Goal: Task Accomplishment & Management: Complete application form

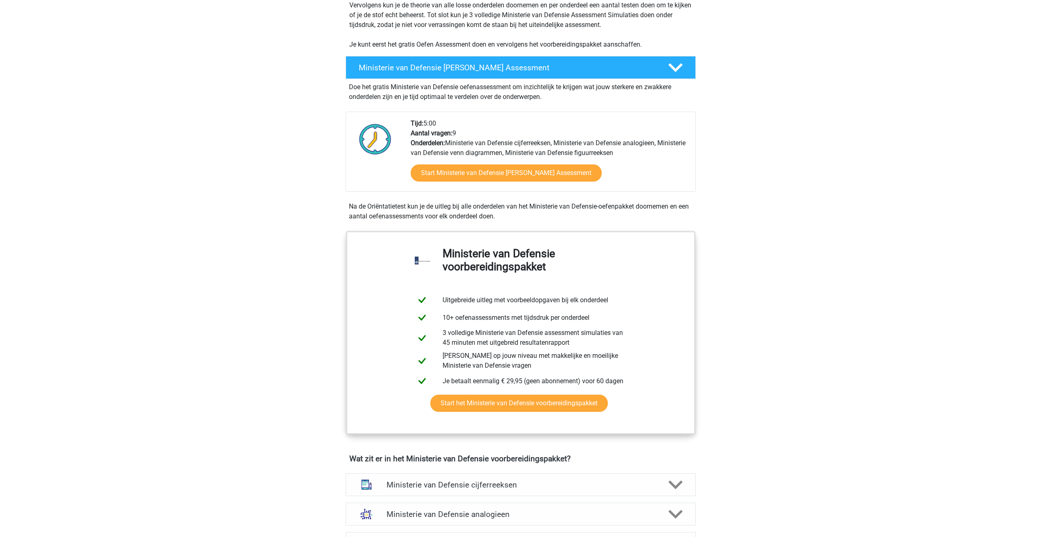
scroll to position [164, 0]
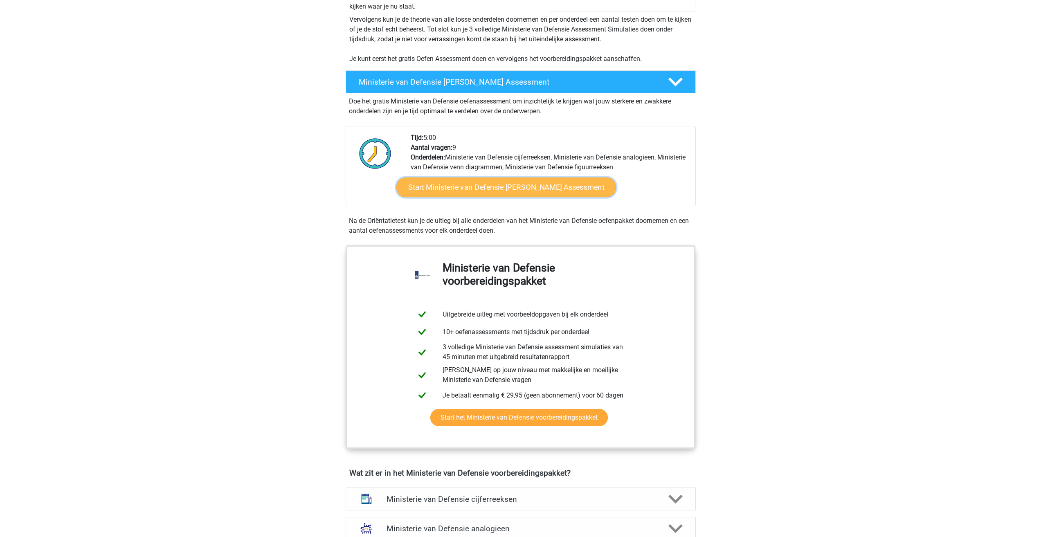
click at [504, 194] on link "Start Ministerie van Defensie [PERSON_NAME] Assessment" at bounding box center [506, 187] width 220 height 20
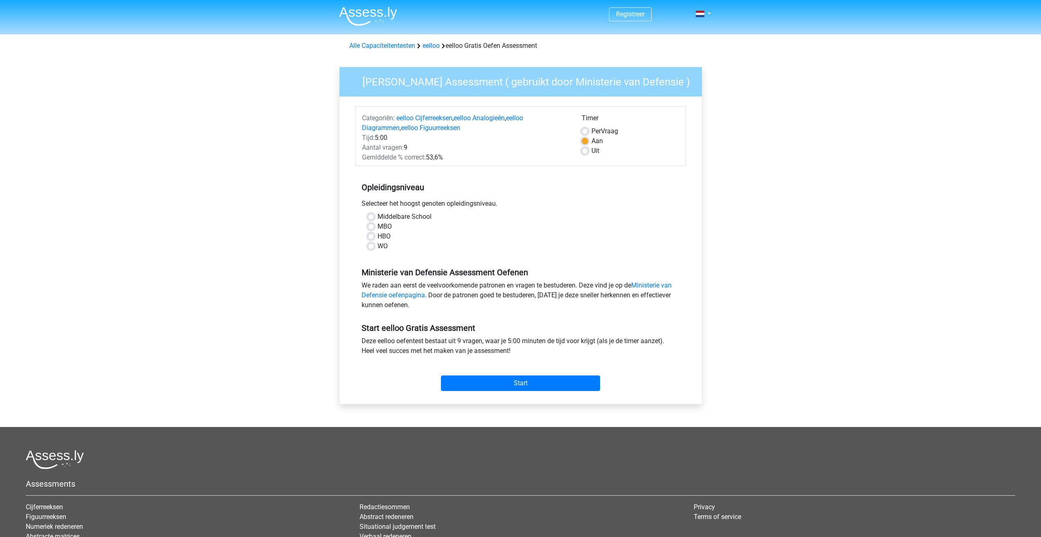
click at [377, 229] on label "MBO" at bounding box center [384, 227] width 14 height 10
click at [370, 229] on input "MBO" at bounding box center [371, 226] width 7 height 8
radio input "true"
click at [481, 388] on input "Start" at bounding box center [520, 383] width 159 height 16
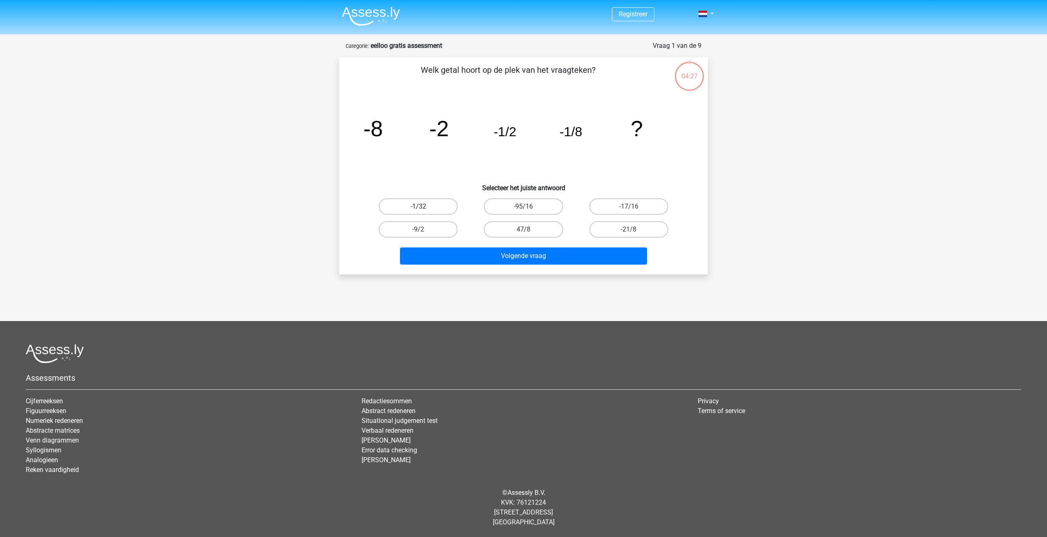
click at [438, 207] on label "-1/32" at bounding box center [418, 206] width 79 height 16
click at [424, 207] on input "-1/32" at bounding box center [420, 208] width 5 height 5
radio input "true"
click at [558, 261] on button "Volgende vraag" at bounding box center [523, 255] width 247 height 17
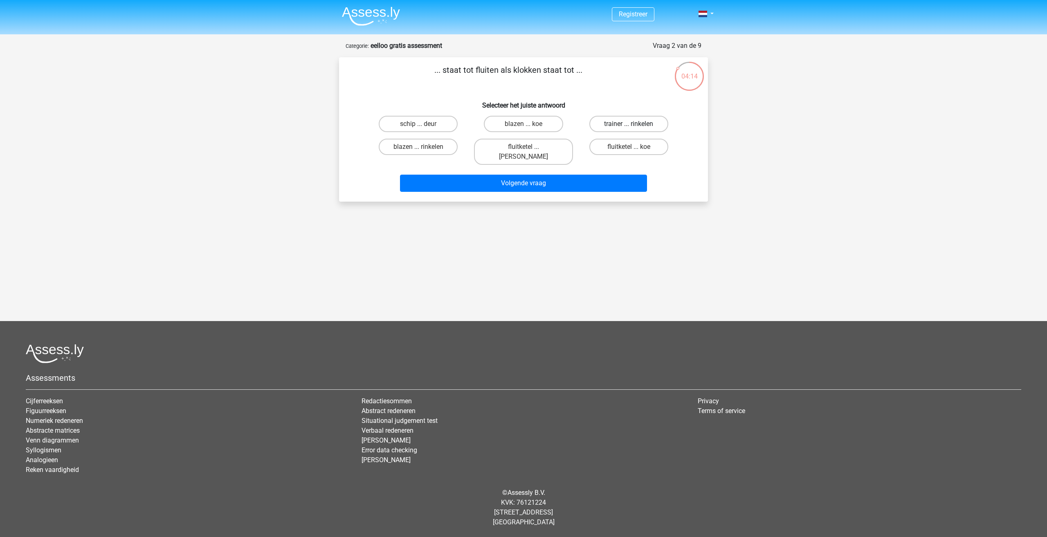
click at [611, 122] on label "trainer ... rinkelen" at bounding box center [628, 124] width 79 height 16
click at [628, 124] on input "trainer ... rinkelen" at bounding box center [630, 126] width 5 height 5
radio input "true"
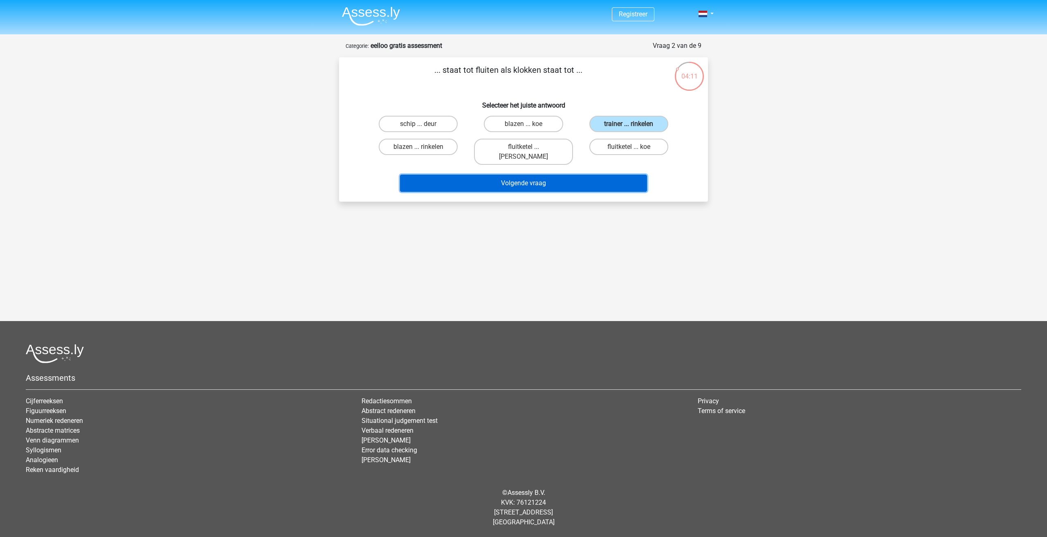
click at [581, 175] on button "Volgende vraag" at bounding box center [523, 183] width 247 height 17
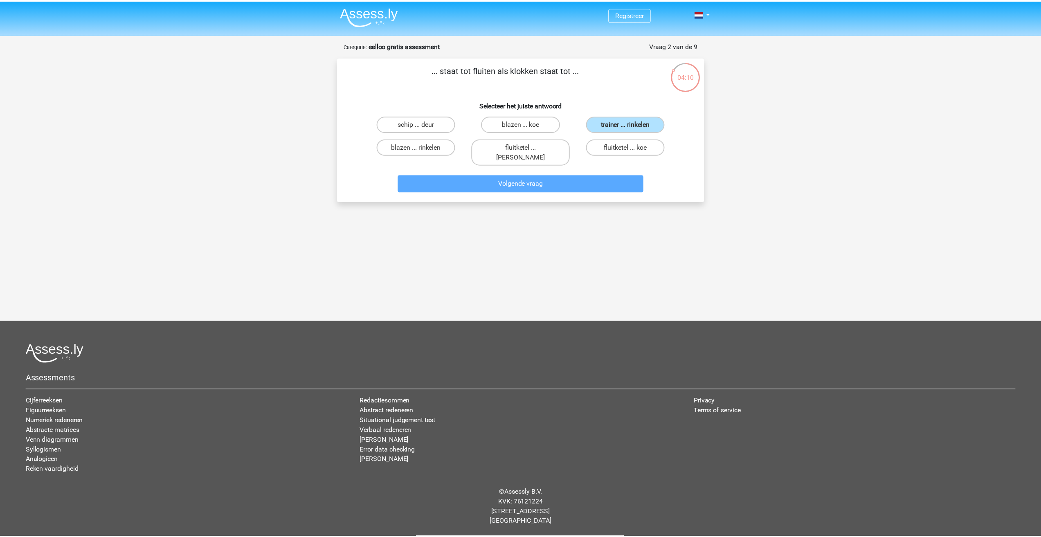
scroll to position [6, 0]
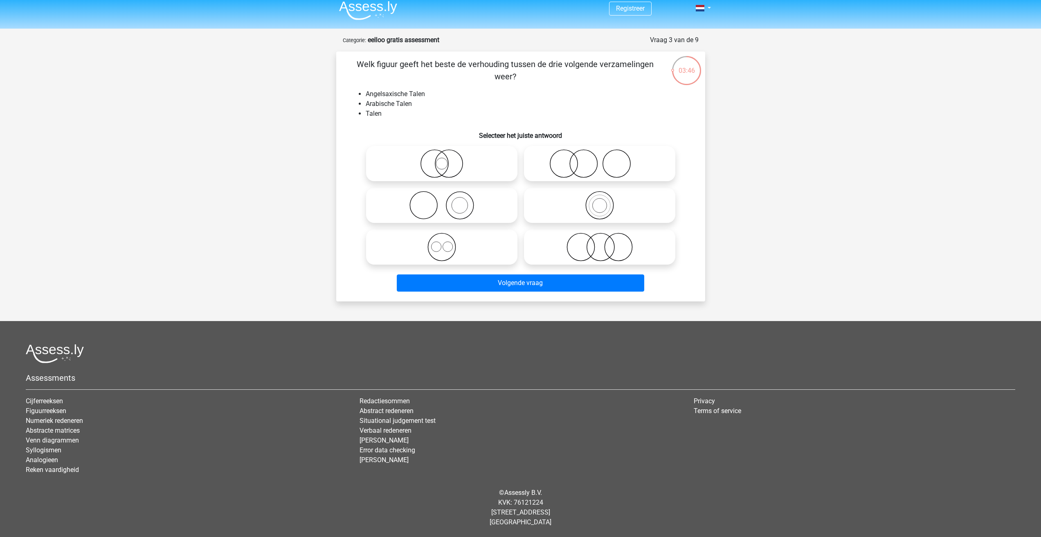
click at [585, 254] on icon at bounding box center [599, 247] width 145 height 29
click at [599, 243] on input "radio" at bounding box center [601, 240] width 5 height 5
radio input "true"
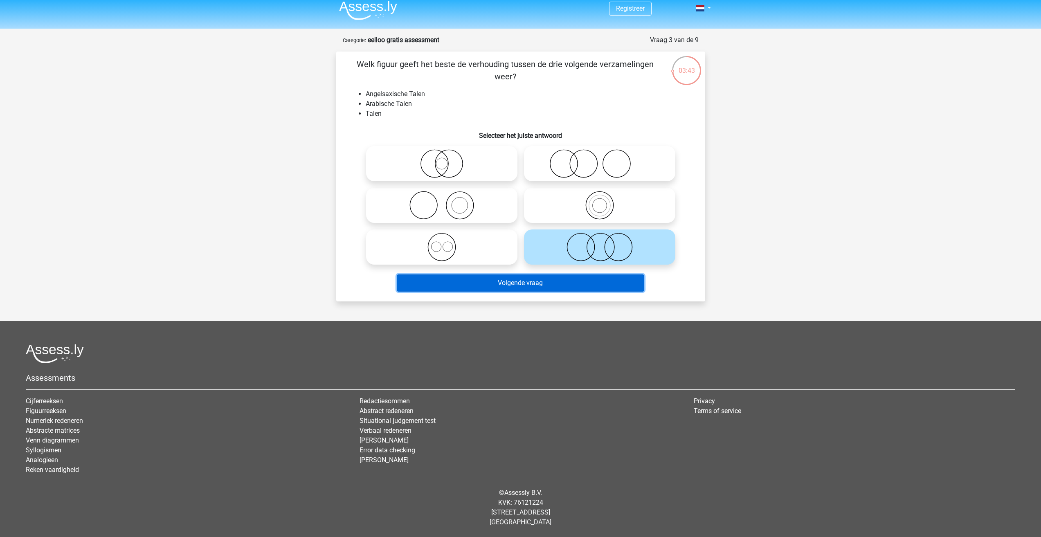
click at [512, 284] on button "Volgende vraag" at bounding box center [520, 282] width 247 height 17
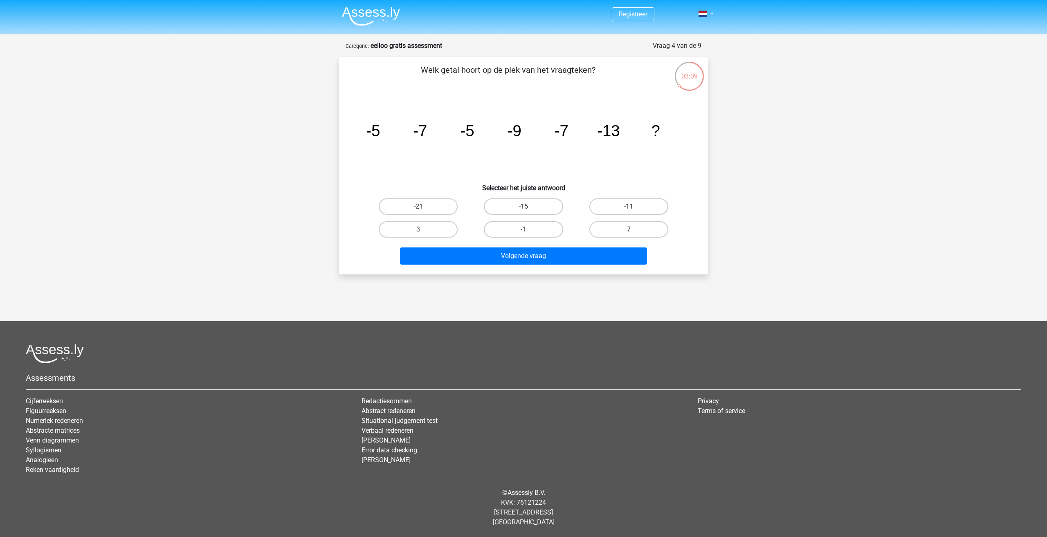
click at [618, 232] on label "7" at bounding box center [628, 229] width 79 height 16
click at [628, 232] on input "7" at bounding box center [630, 231] width 5 height 5
radio input "true"
click at [569, 257] on button "Volgende vraag" at bounding box center [523, 255] width 247 height 17
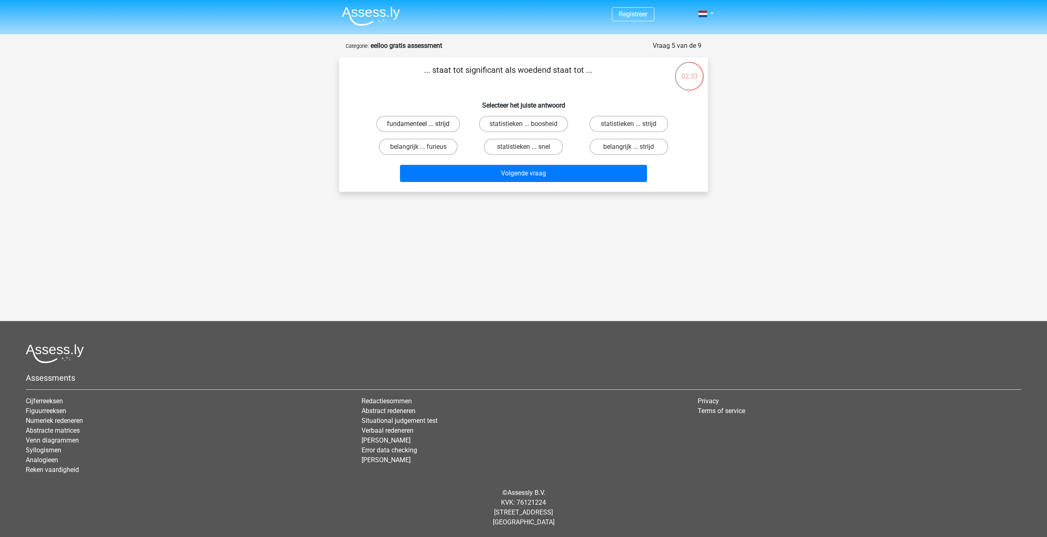
click at [433, 126] on label "fundamenteel ... strijd" at bounding box center [418, 124] width 84 height 16
click at [424, 126] on input "fundamenteel ... strijd" at bounding box center [420, 126] width 5 height 5
radio input "true"
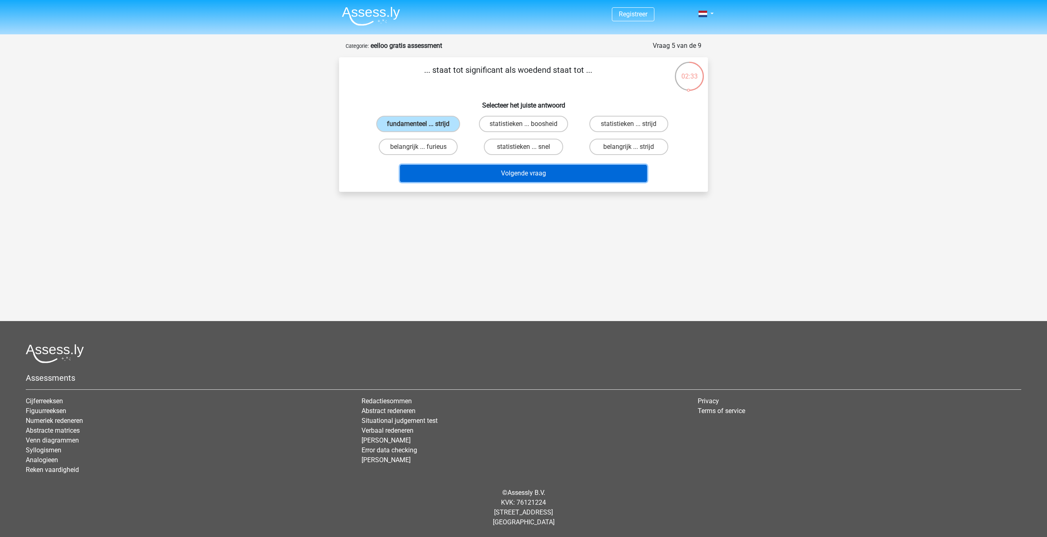
click at [487, 170] on button "Volgende vraag" at bounding box center [523, 173] width 247 height 17
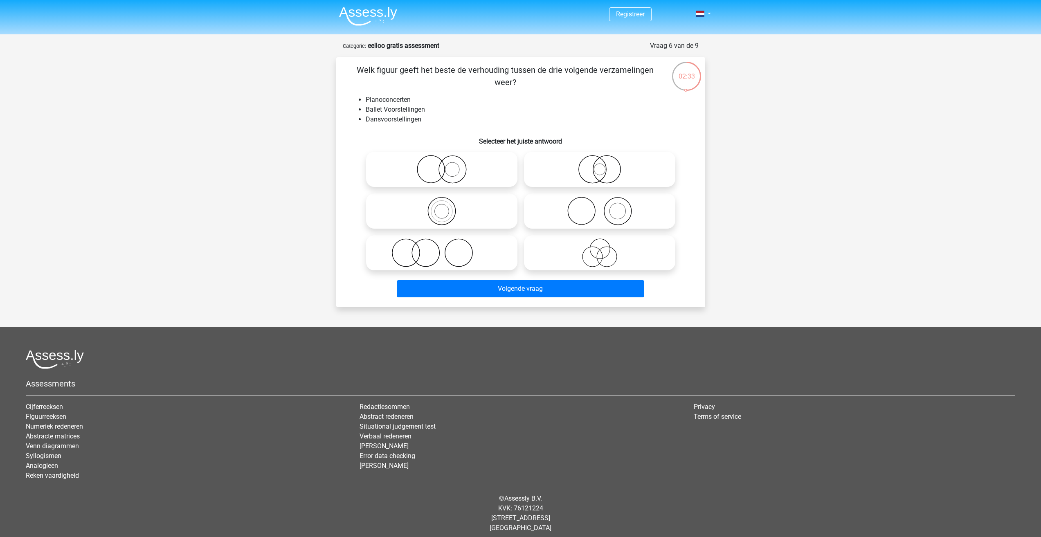
scroll to position [6, 0]
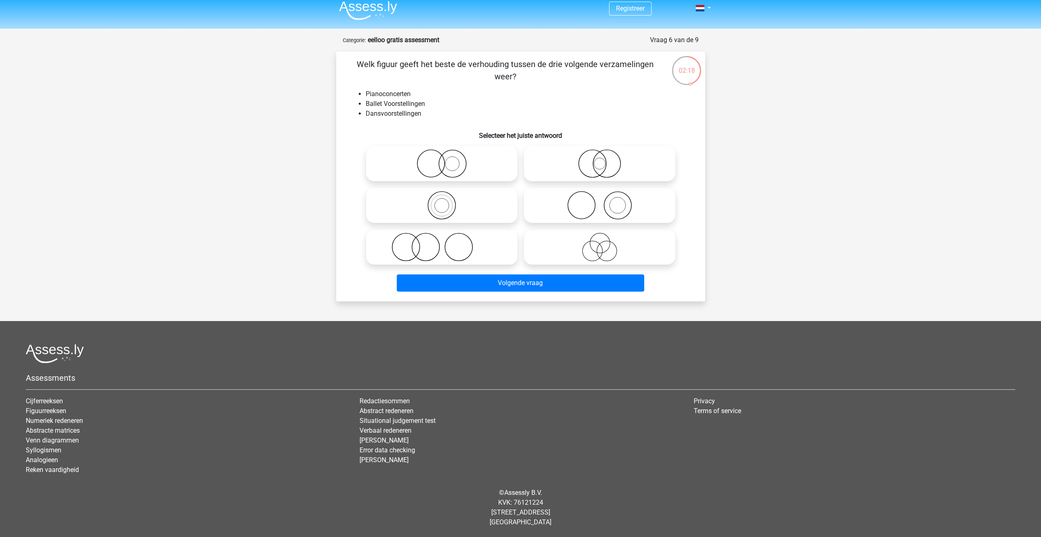
click at [564, 166] on icon at bounding box center [599, 163] width 145 height 29
click at [599, 159] on input "radio" at bounding box center [601, 156] width 5 height 5
radio input "true"
click at [494, 254] on icon at bounding box center [441, 247] width 145 height 29
click at [447, 243] on input "radio" at bounding box center [444, 240] width 5 height 5
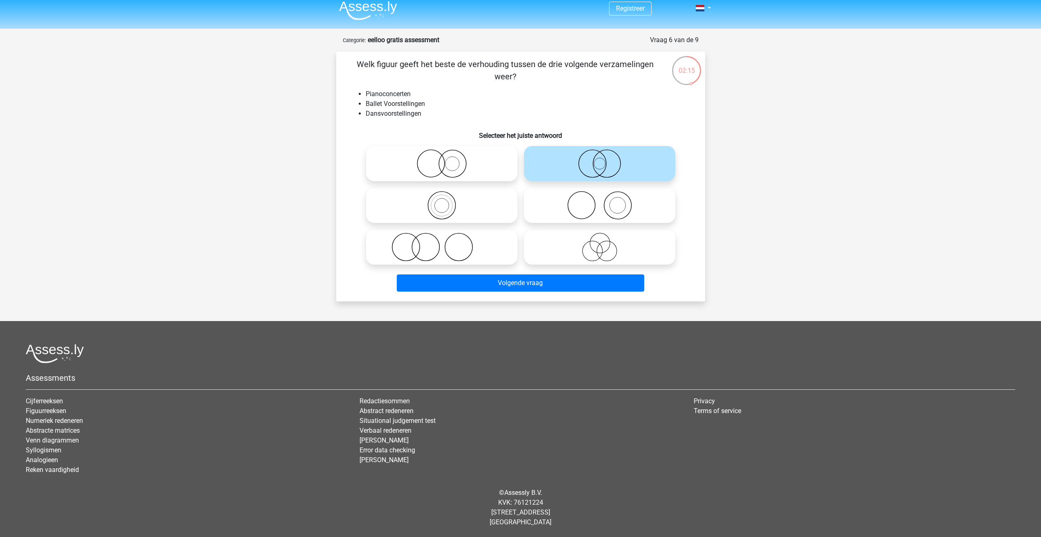
radio input "true"
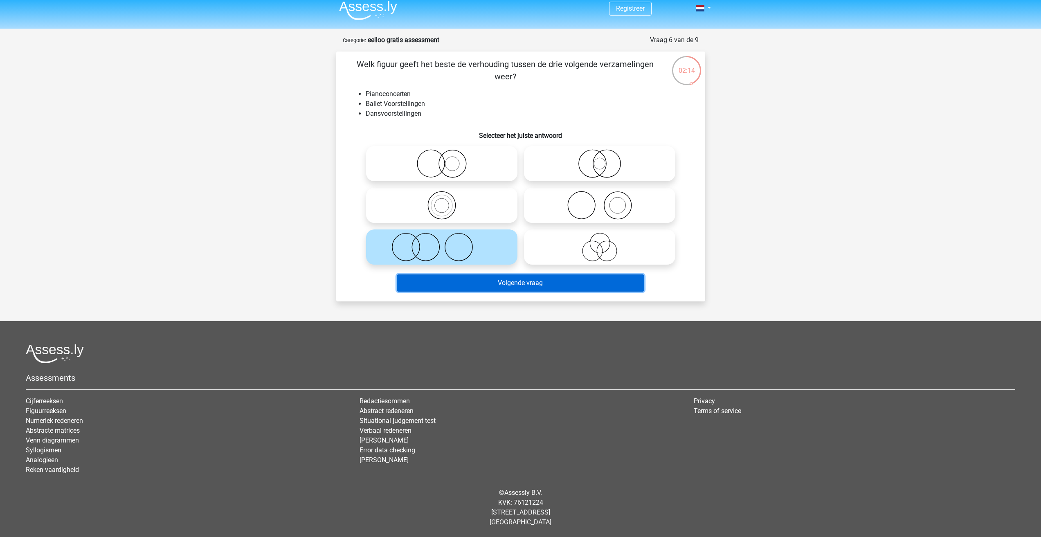
click at [511, 280] on button "Volgende vraag" at bounding box center [520, 282] width 247 height 17
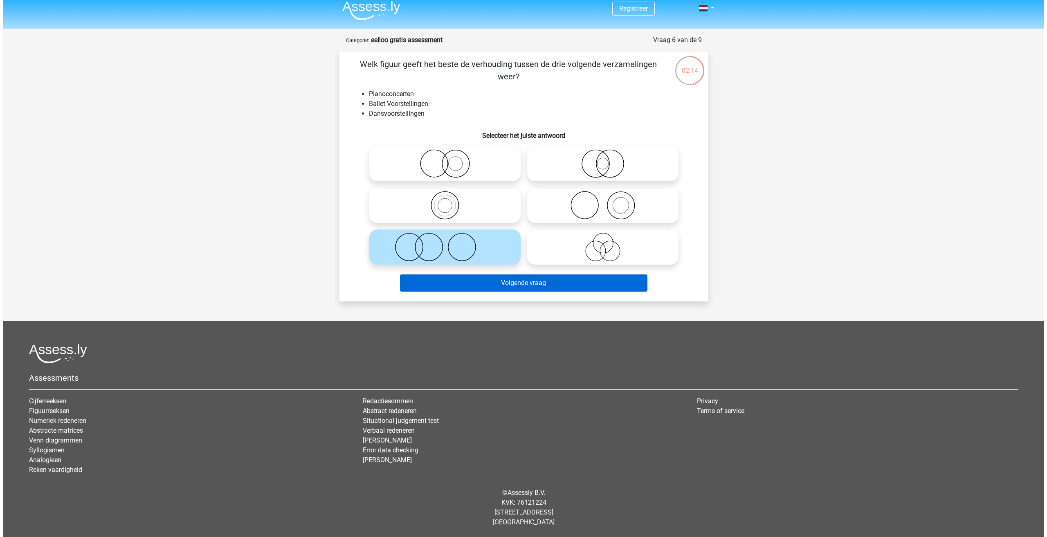
scroll to position [0, 0]
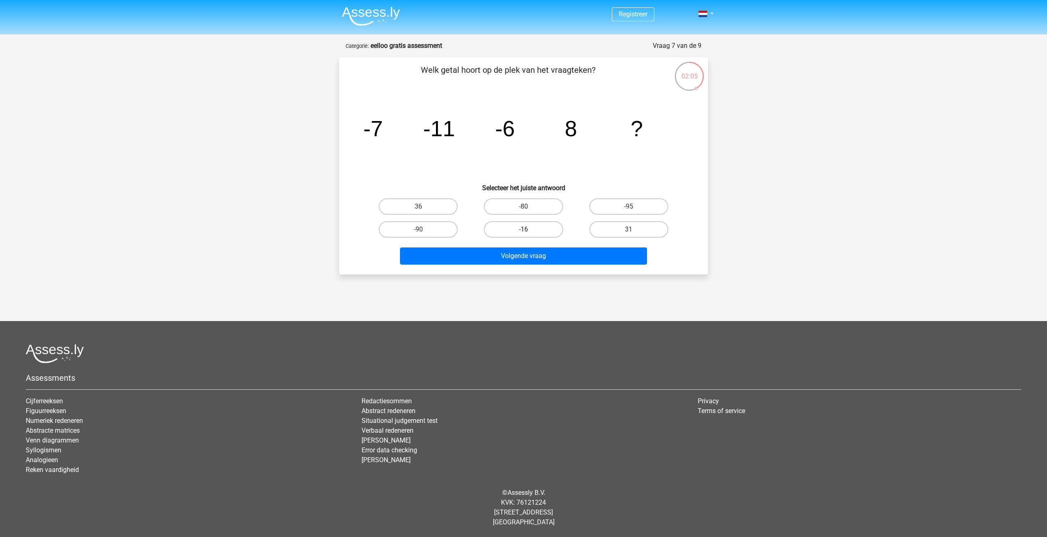
click at [513, 228] on label "-16" at bounding box center [523, 229] width 79 height 16
click at [523, 229] on input "-16" at bounding box center [525, 231] width 5 height 5
radio input "true"
click at [536, 259] on button "Volgende vraag" at bounding box center [523, 255] width 247 height 17
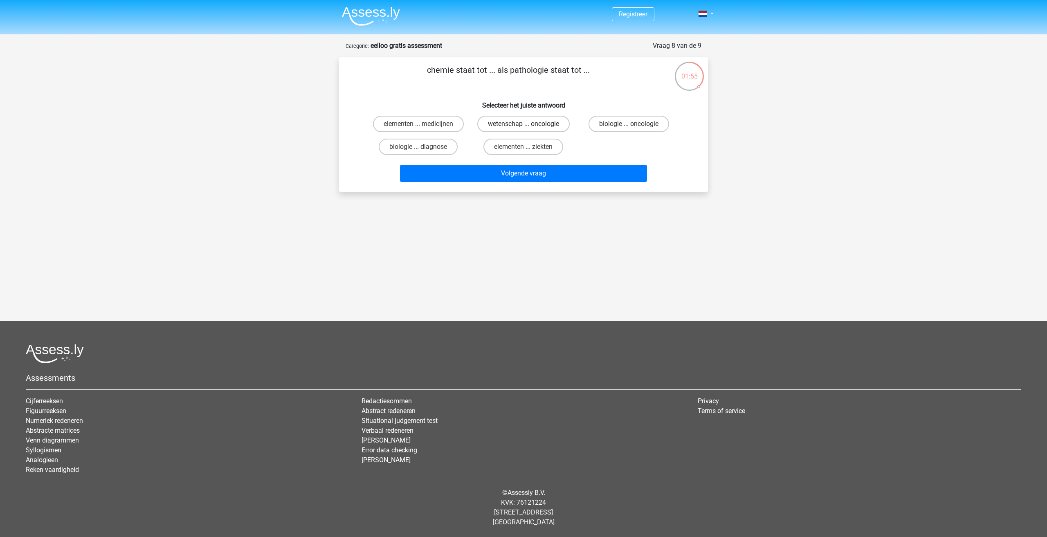
click at [516, 128] on label "wetenschap ... oncologie" at bounding box center [523, 124] width 92 height 16
click at [523, 128] on input "wetenschap ... oncologie" at bounding box center [525, 126] width 5 height 5
radio input "true"
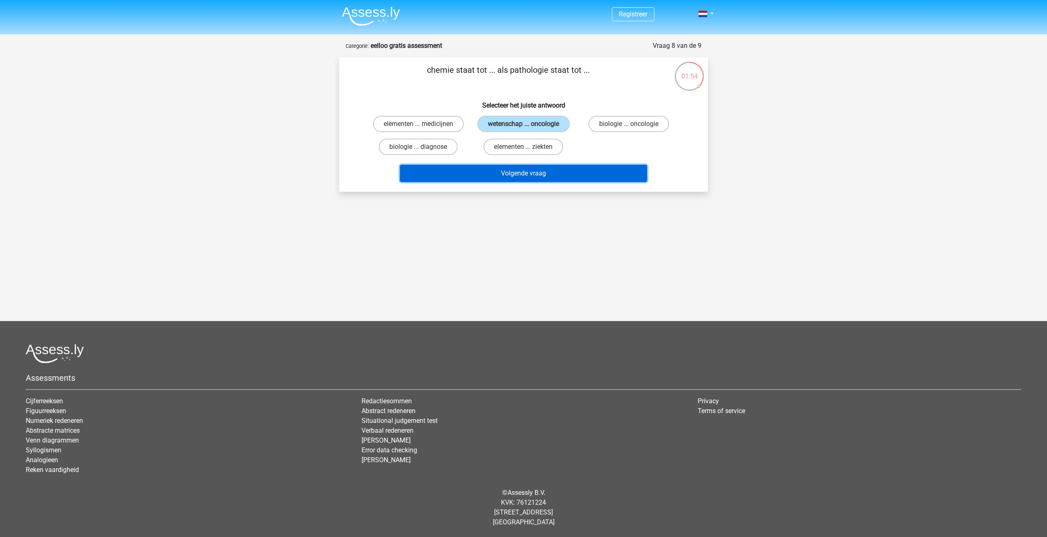
click at [528, 174] on button "Volgende vraag" at bounding box center [523, 173] width 247 height 17
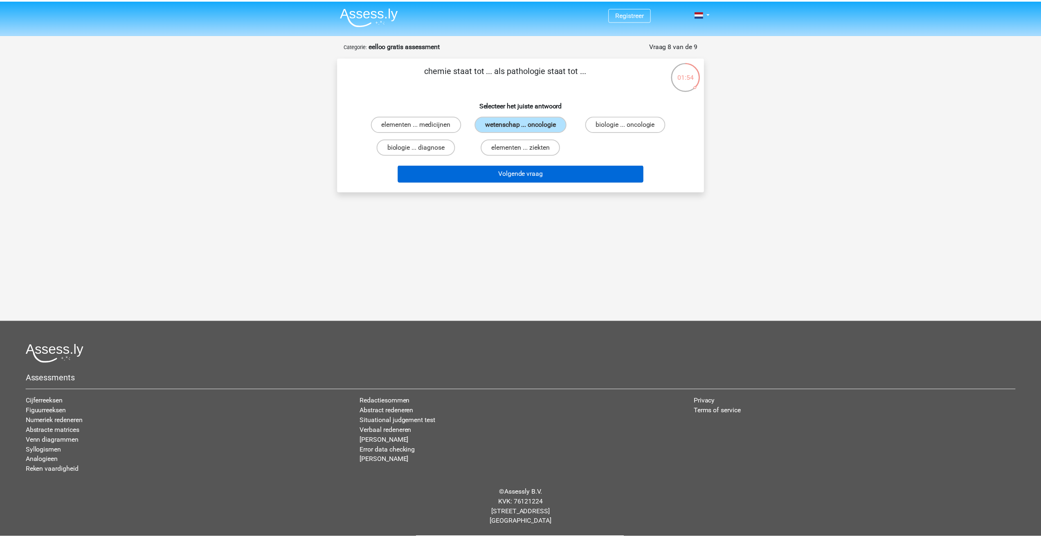
scroll to position [6, 0]
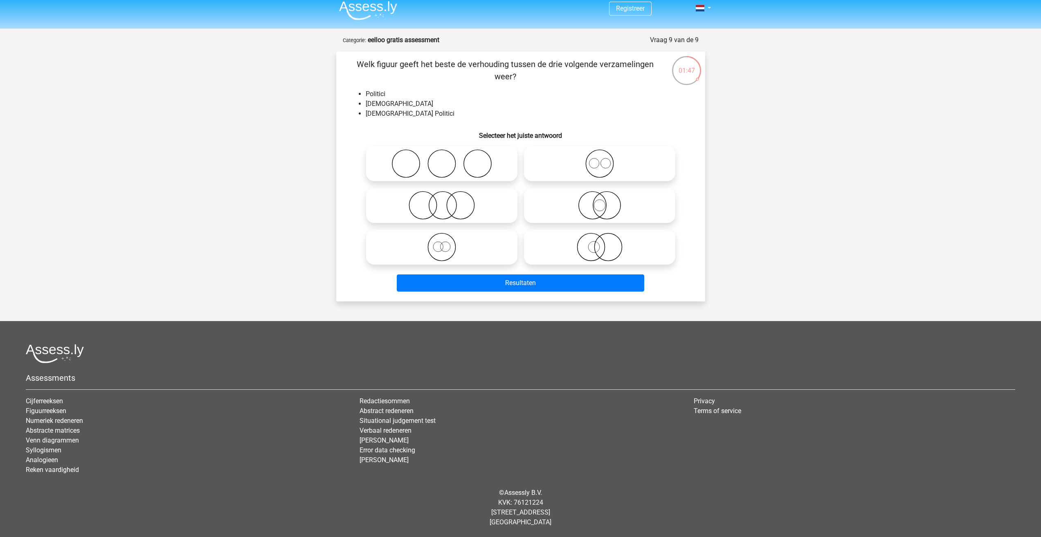
click at [478, 205] on icon at bounding box center [441, 205] width 145 height 29
click at [447, 201] on input "radio" at bounding box center [444, 198] width 5 height 5
radio input "true"
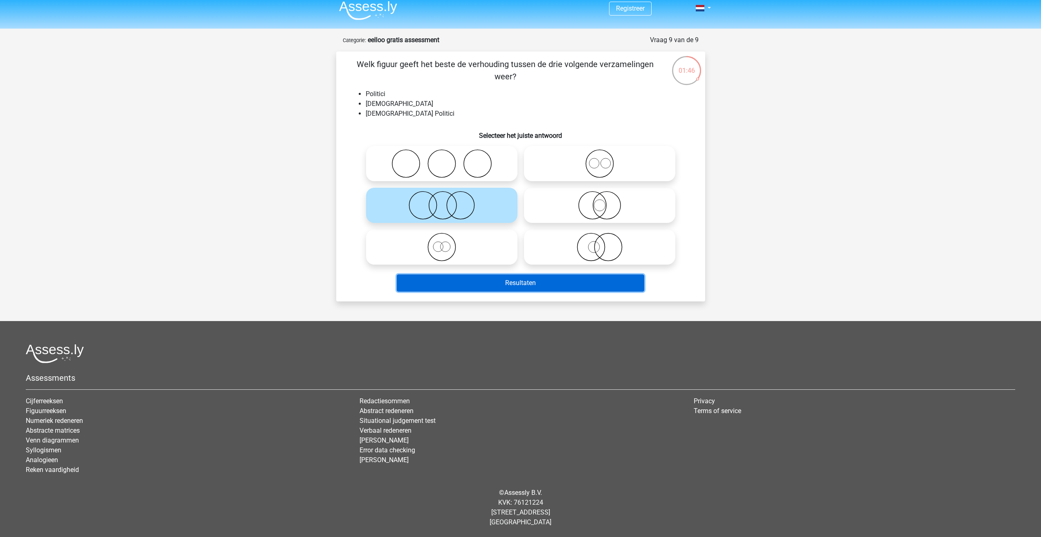
click at [502, 278] on button "Resultaten" at bounding box center [520, 282] width 247 height 17
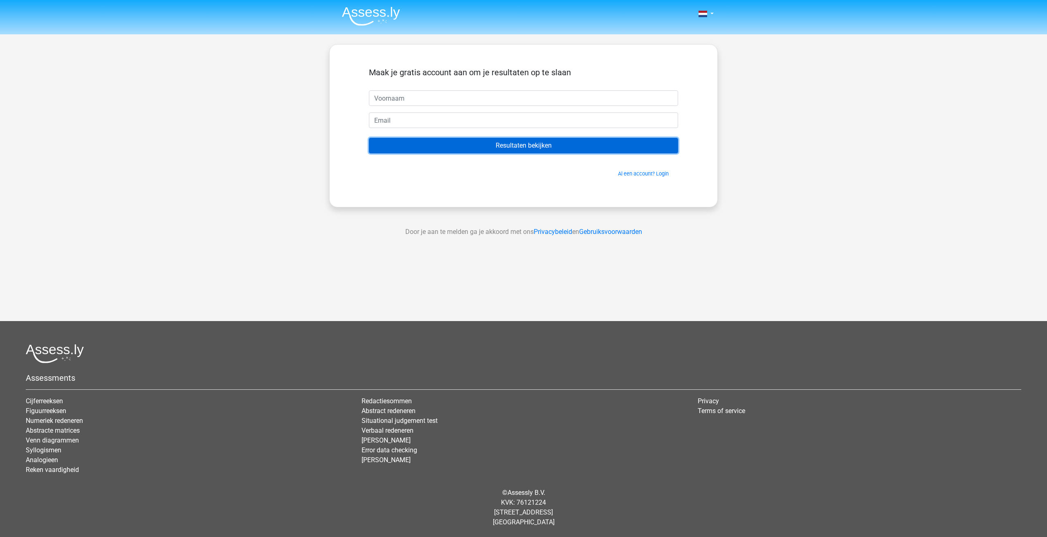
click at [518, 150] on input "Resultaten bekijken" at bounding box center [523, 146] width 309 height 16
type input "tom"
type input "tombanl31@gmail.com"
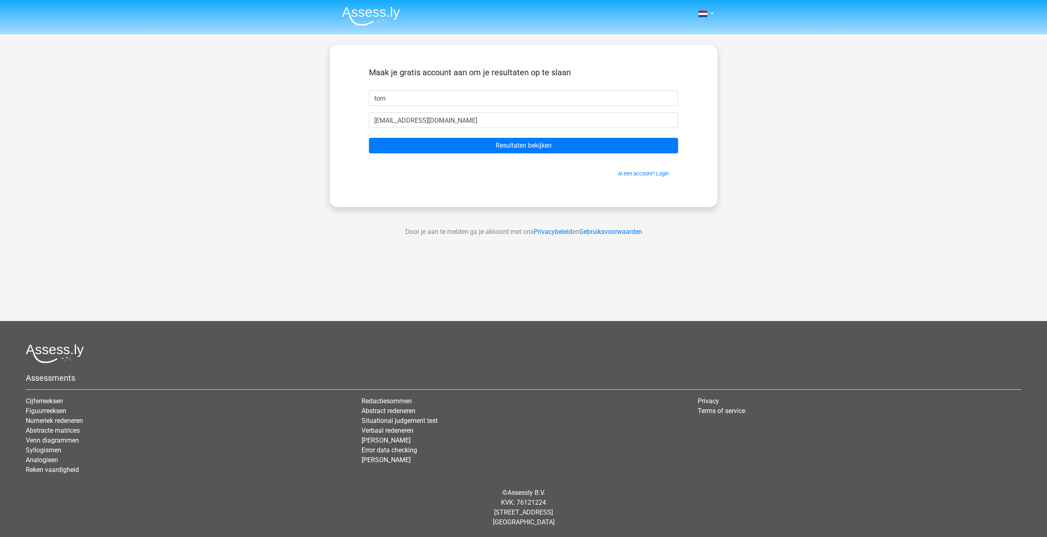
click at [449, 135] on form "Maak je gratis account aan om je resultaten op te slaan tom tombanl31@gmail.com…" at bounding box center [523, 122] width 309 height 110
click at [452, 149] on input "Resultaten bekijken" at bounding box center [523, 146] width 309 height 16
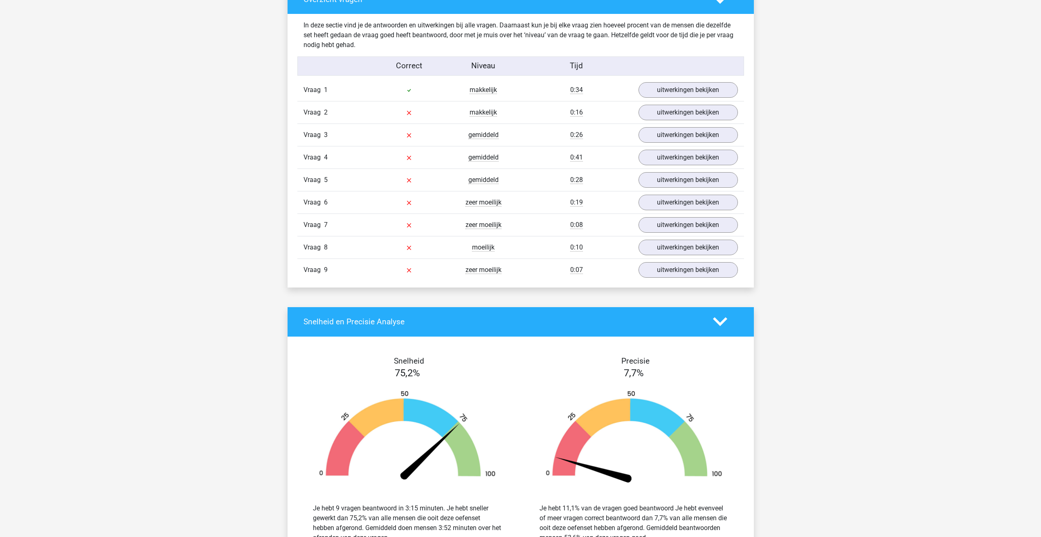
scroll to position [981, 0]
